Goal: Task Accomplishment & Management: Manage account settings

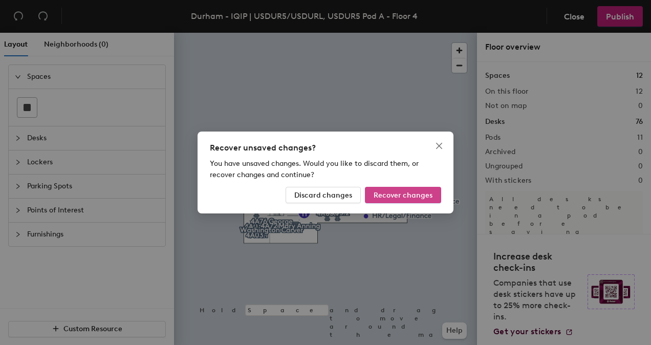
click at [388, 199] on button "Recover changes" at bounding box center [403, 195] width 76 height 16
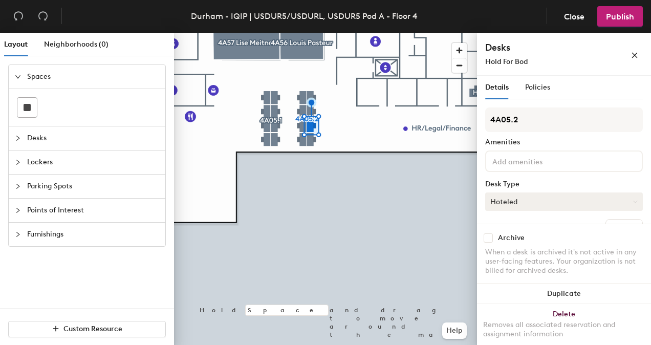
scroll to position [71, 0]
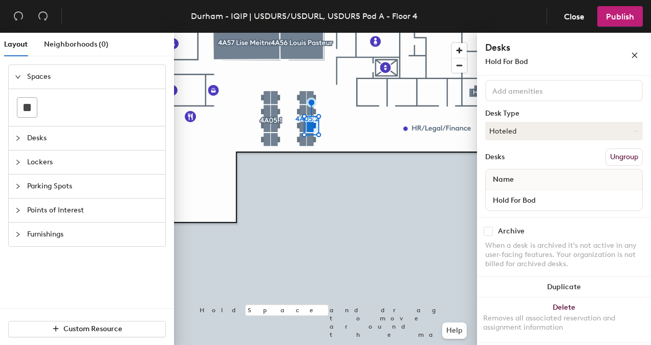
click at [540, 180] on div "Name" at bounding box center [563, 179] width 157 height 20
click at [518, 181] on div "Name" at bounding box center [563, 179] width 157 height 20
click at [567, 136] on button "Hoteled" at bounding box center [564, 131] width 158 height 18
click at [548, 168] on div "Assigned" at bounding box center [536, 162] width 102 height 15
click at [529, 180] on div "Name" at bounding box center [563, 179] width 157 height 20
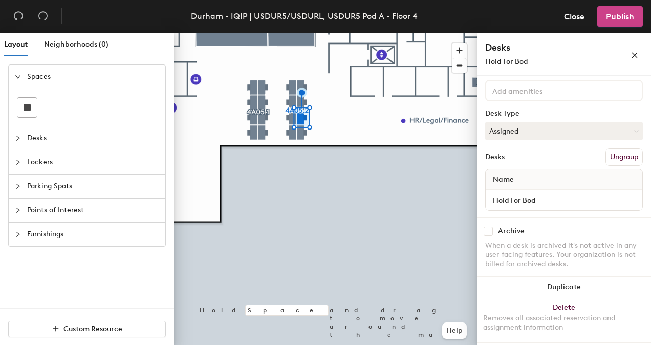
click at [626, 13] on span "Publish" at bounding box center [620, 17] width 28 height 10
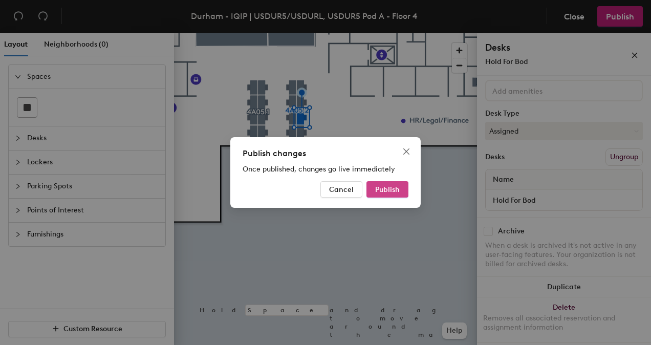
click at [399, 187] on span "Publish" at bounding box center [387, 189] width 25 height 9
